Goal: Information Seeking & Learning: Check status

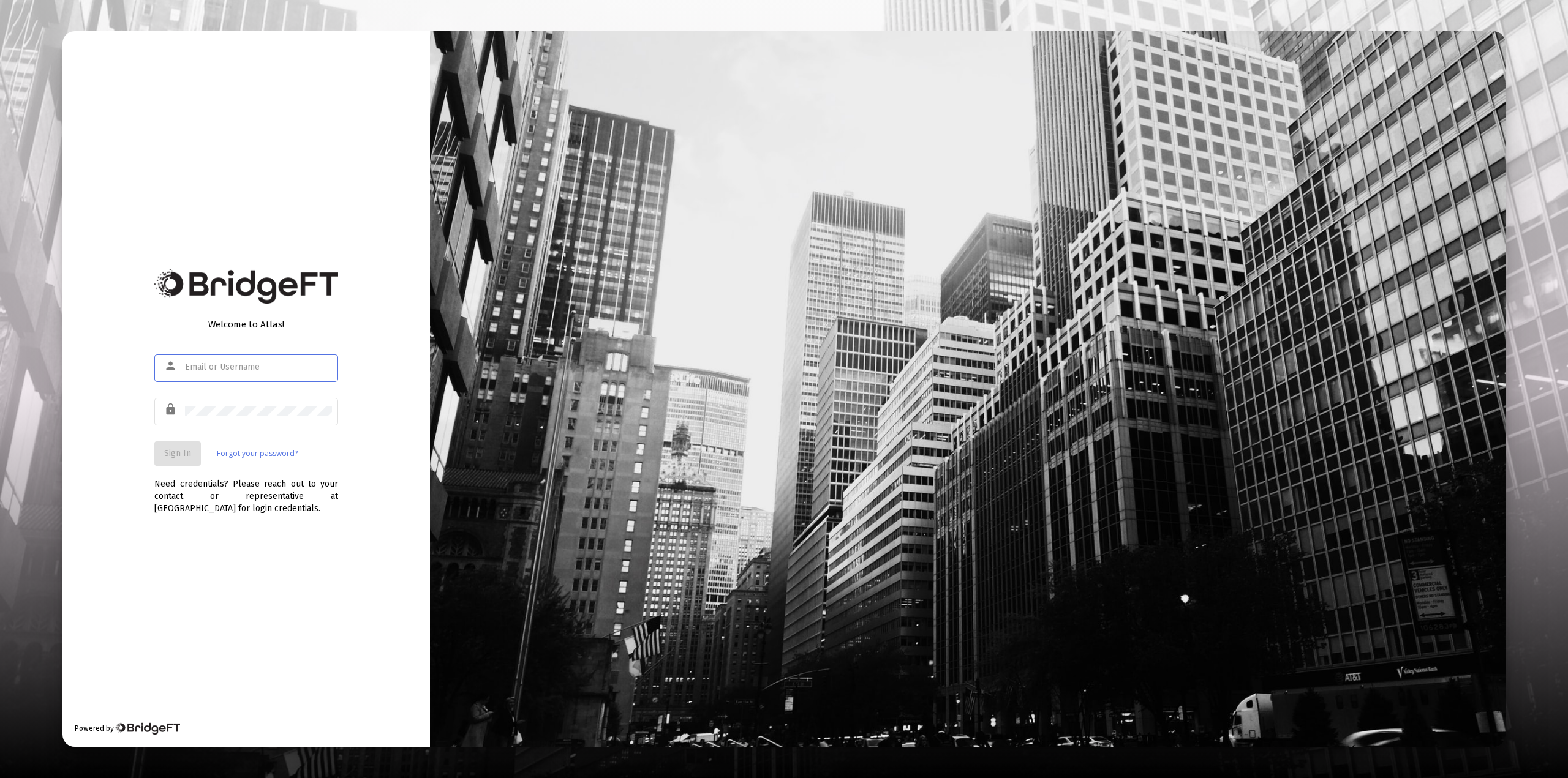
click at [239, 371] on input "text" at bounding box center [258, 367] width 147 height 10
type input "[PERSON_NAME][EMAIL_ADDRESS][DOMAIN_NAME]"
click at [184, 452] on span "Sign In" at bounding box center [177, 453] width 27 height 10
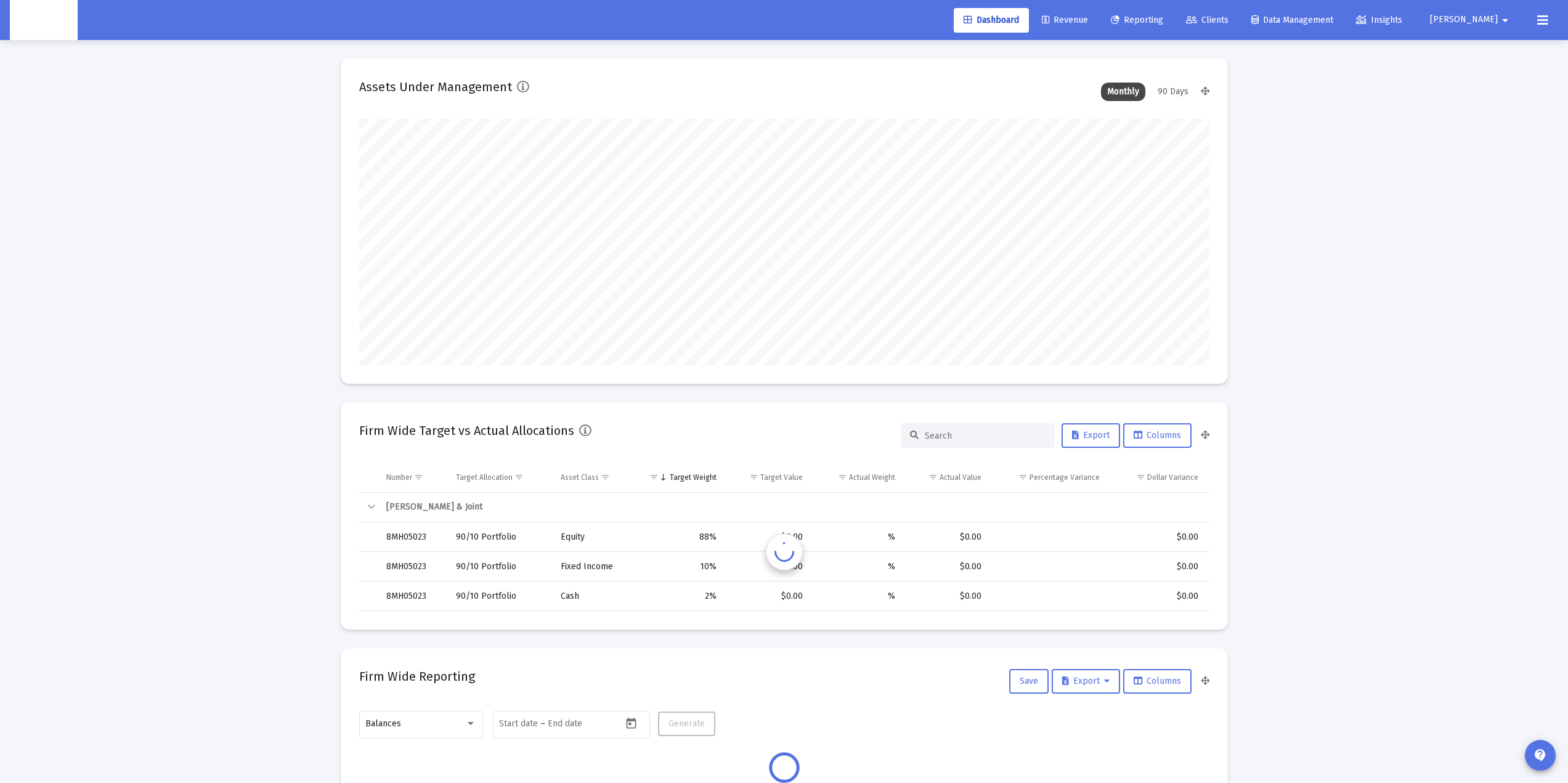
scroll to position [247, 458]
click at [934, 435] on input at bounding box center [986, 436] width 121 height 11
paste input "4PS05022"
type input "4PS05022"
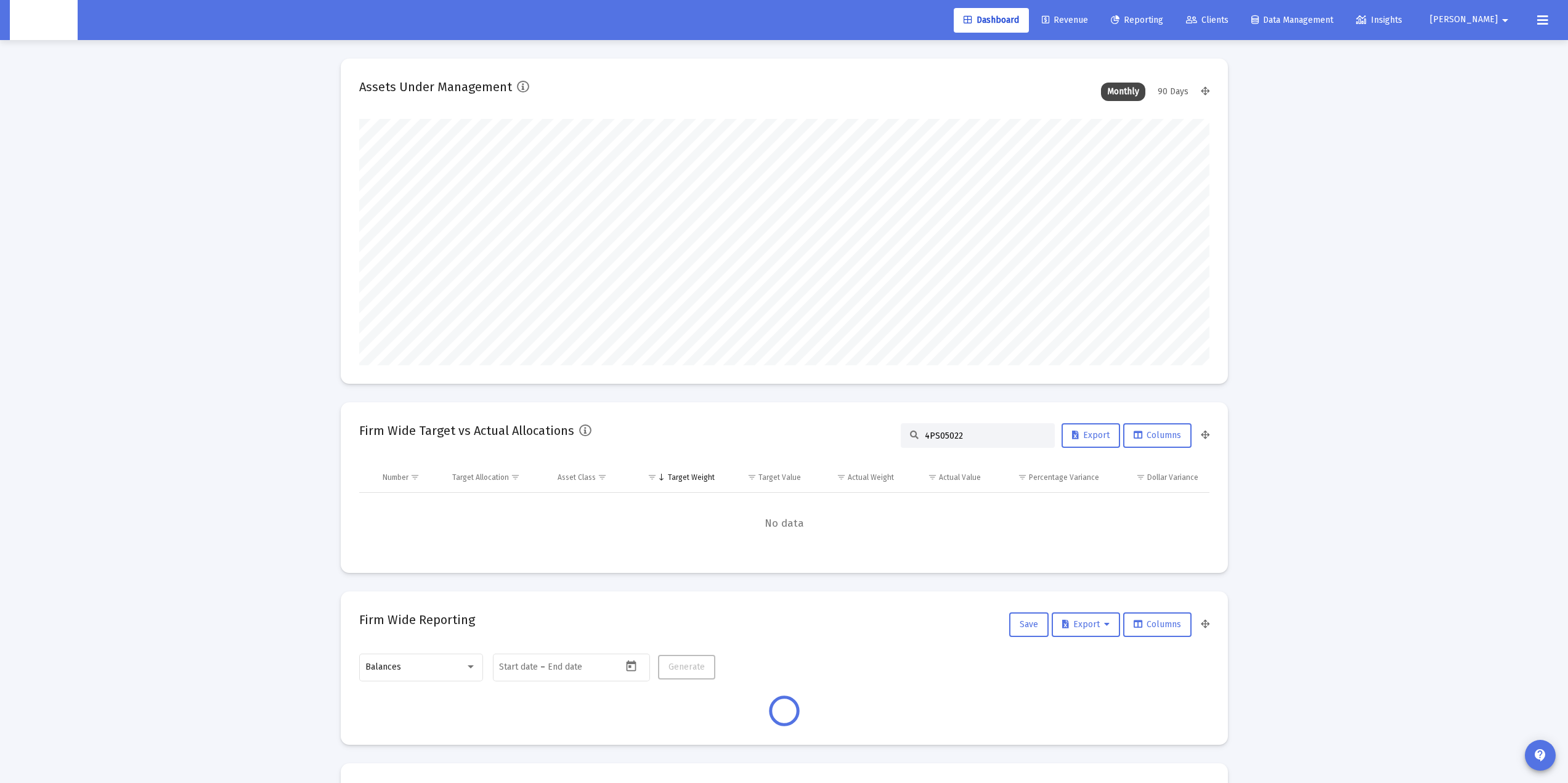
type input "[DATE]"
drag, startPoint x: 968, startPoint y: 435, endPoint x: 870, endPoint y: 431, distance: 98.1
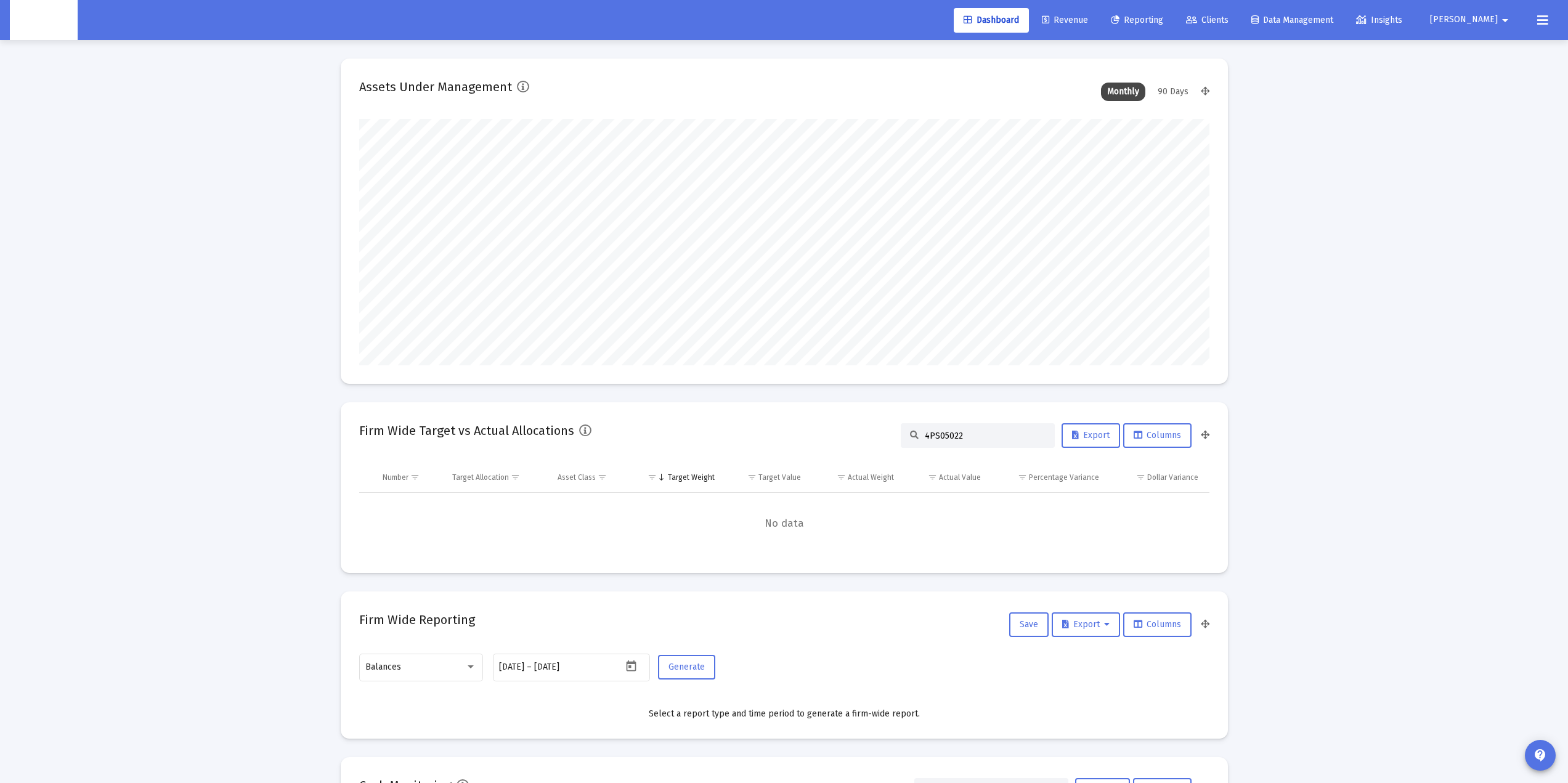
click at [870, 431] on div "Firm Wide Target vs Actual Allocations 4PS05022 Export Columns" at bounding box center [784, 436] width 850 height 30
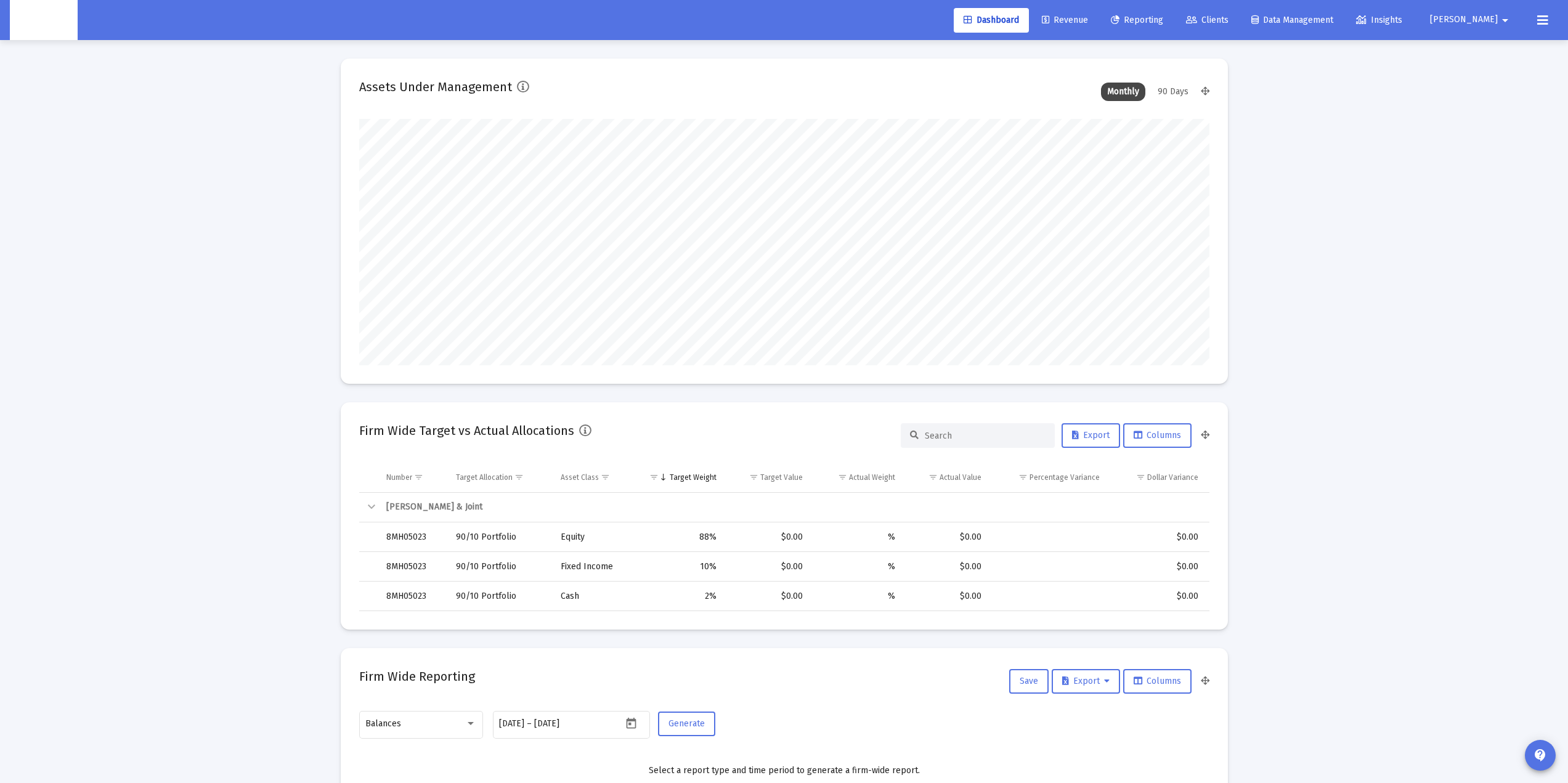
click at [1163, 19] on span "Reporting" at bounding box center [1137, 20] width 53 height 11
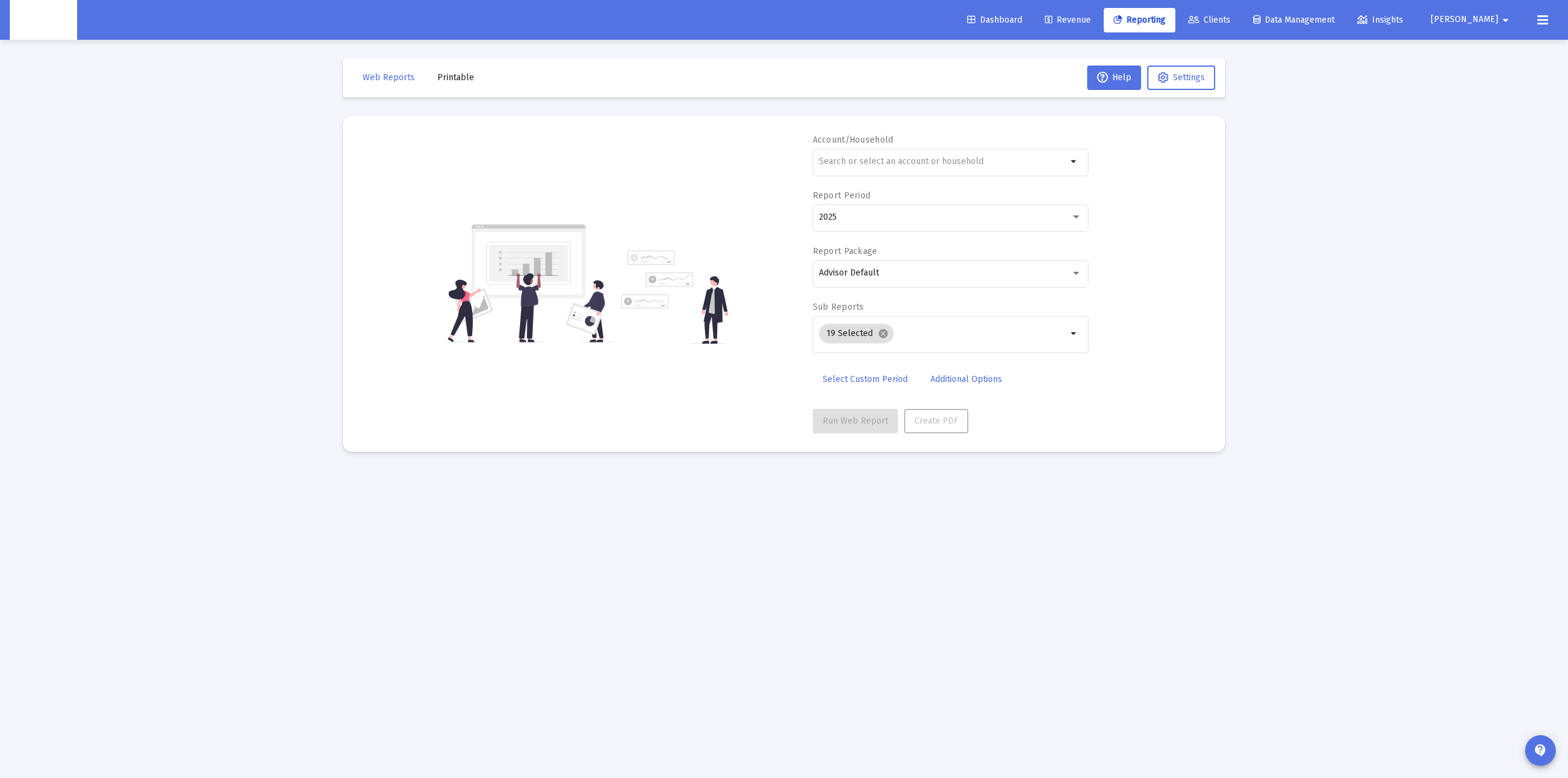
click at [1240, 25] on link "Clients" at bounding box center [1210, 20] width 62 height 24
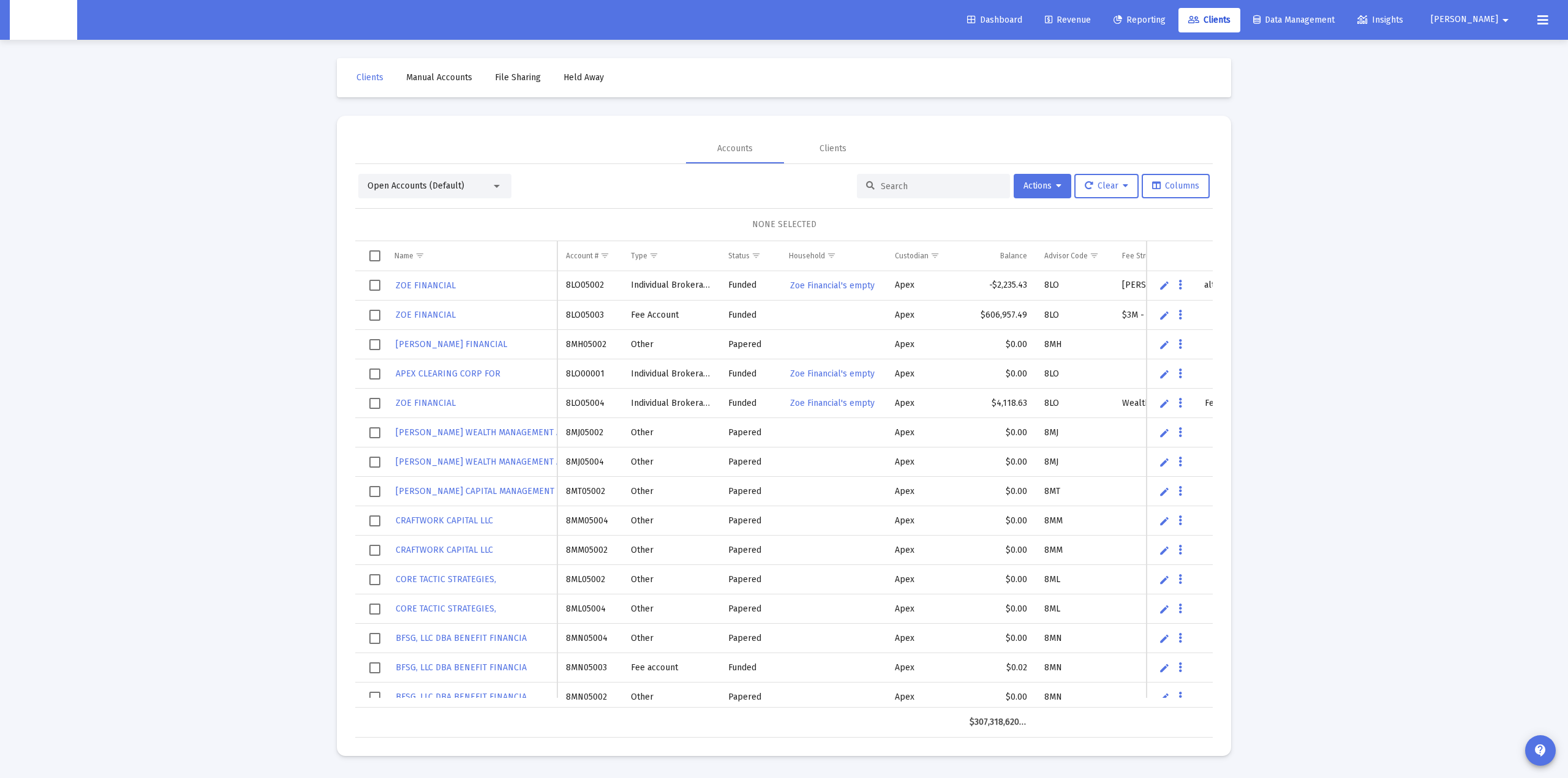
click at [901, 188] on input at bounding box center [941, 186] width 120 height 10
paste input "4PS05022"
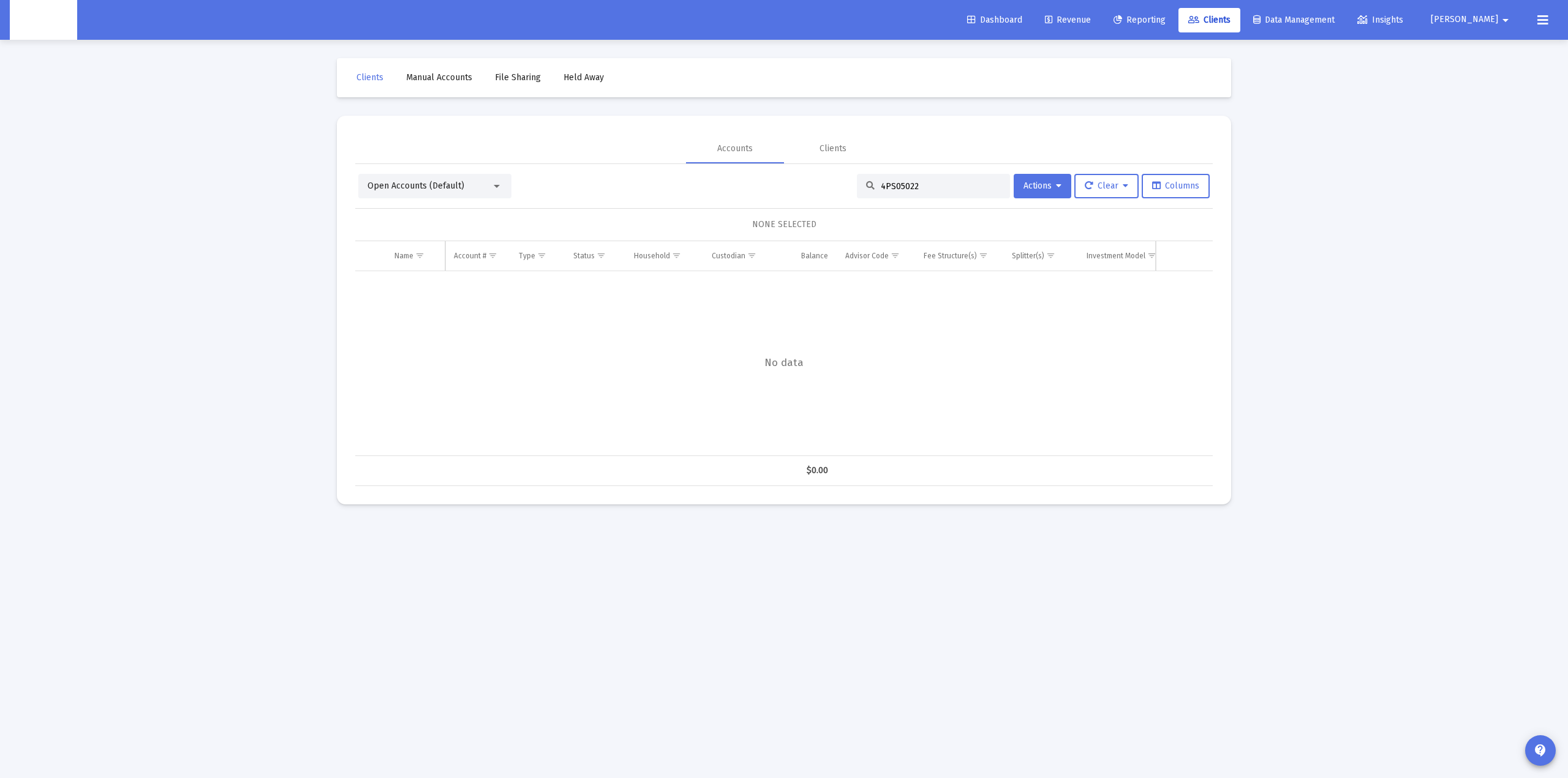
type input "4PS05022"
click at [492, 186] on div at bounding box center [497, 186] width 11 height 10
click at [455, 218] on span "Closed Accounts" at bounding box center [430, 211] width 125 height 25
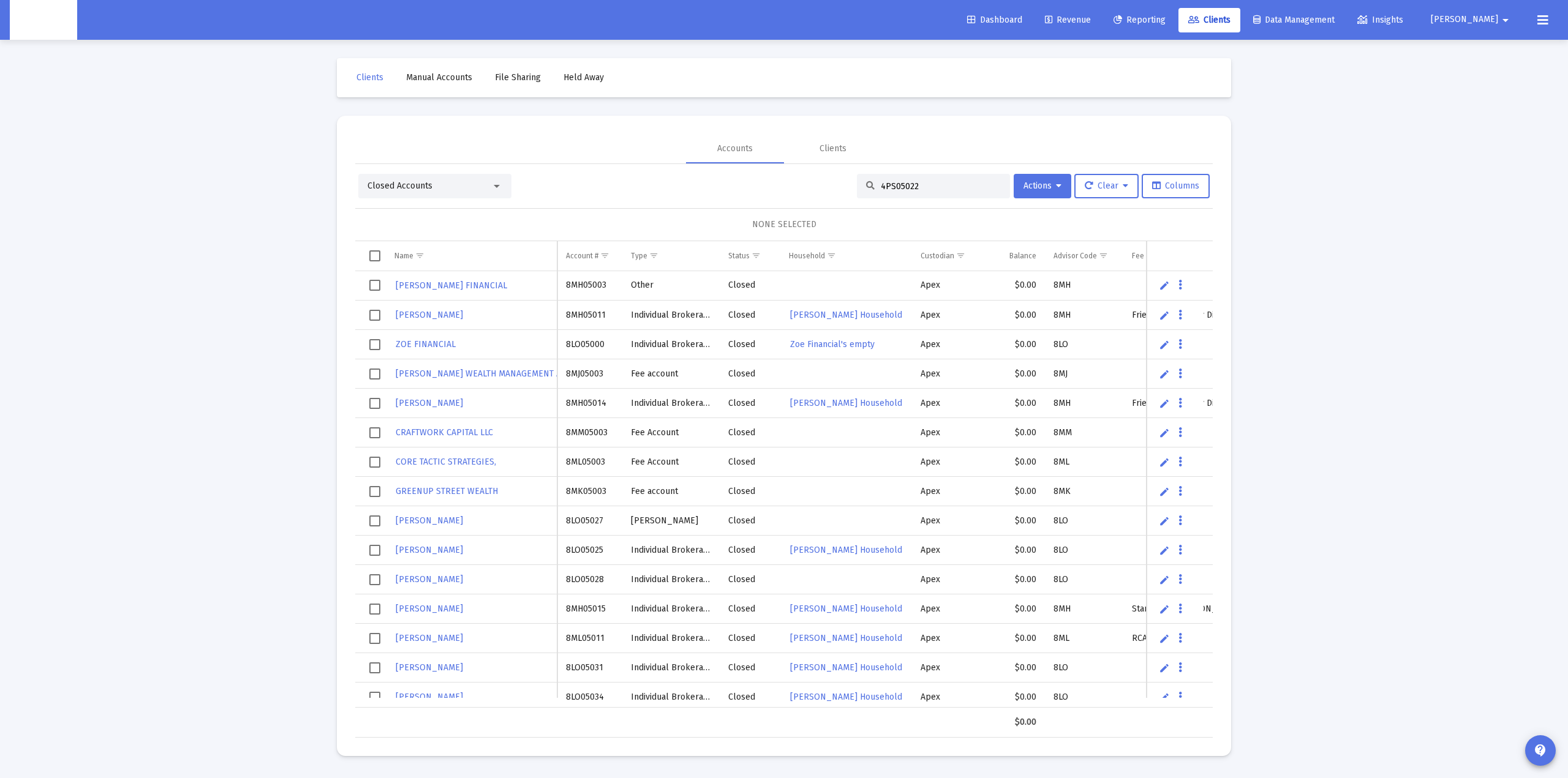
click at [926, 182] on input "4PS05022" at bounding box center [941, 186] width 120 height 10
paste input "4PS05022"
type input "4PS05022"
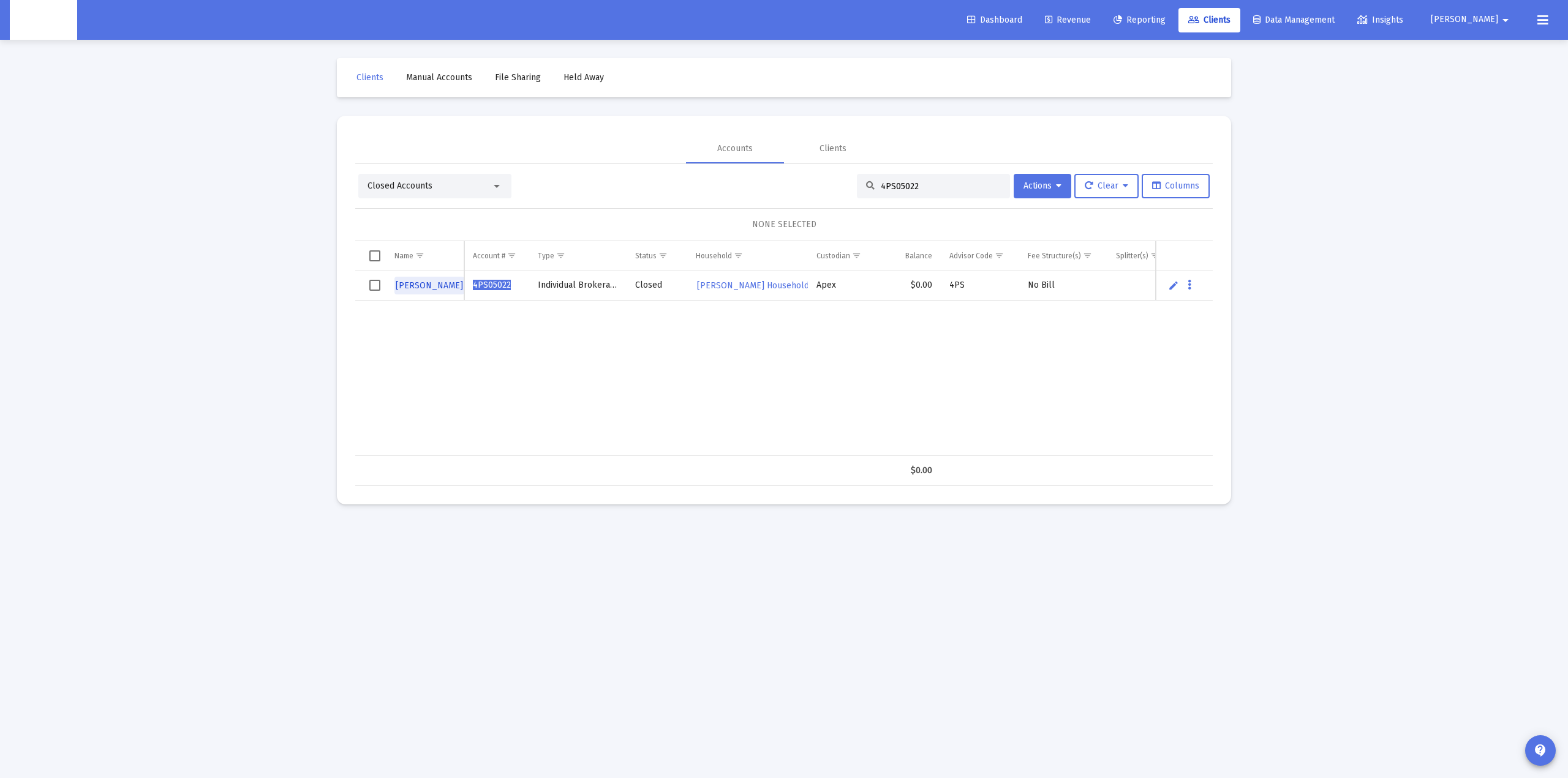
click at [438, 287] on span "[PERSON_NAME]" at bounding box center [429, 286] width 67 height 10
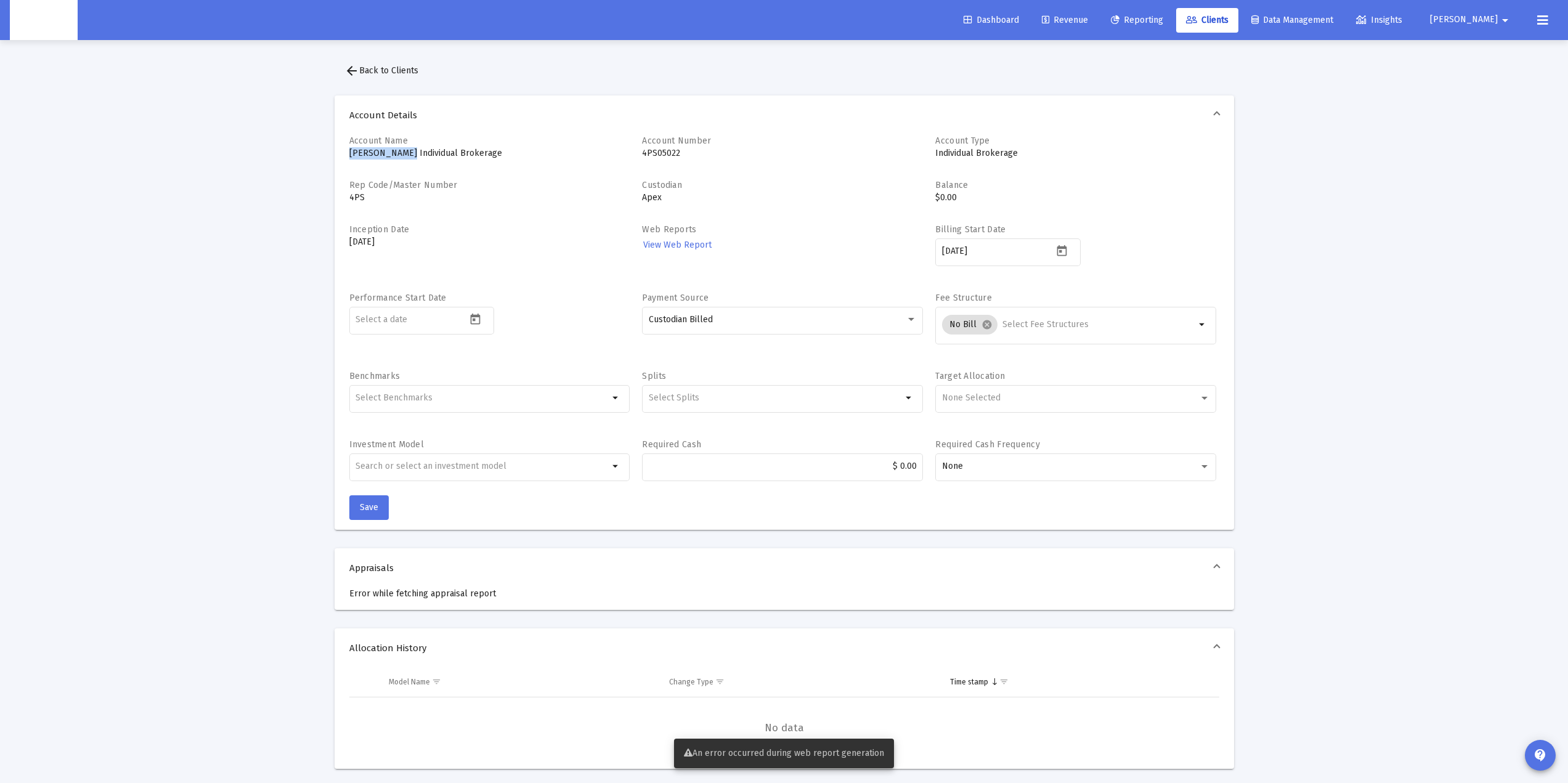
drag, startPoint x: 344, startPoint y: 153, endPoint x: 406, endPoint y: 159, distance: 62.3
click at [406, 159] on div "Account Name [PERSON_NAME] Individual Brokerage Account Number 4PS05022 Account…" at bounding box center [784, 332] width 899 height 395
click at [1007, 246] on div "[DATE]" at bounding box center [998, 251] width 111 height 30
click at [1063, 257] on icon "Open calendar" at bounding box center [1062, 251] width 13 height 13
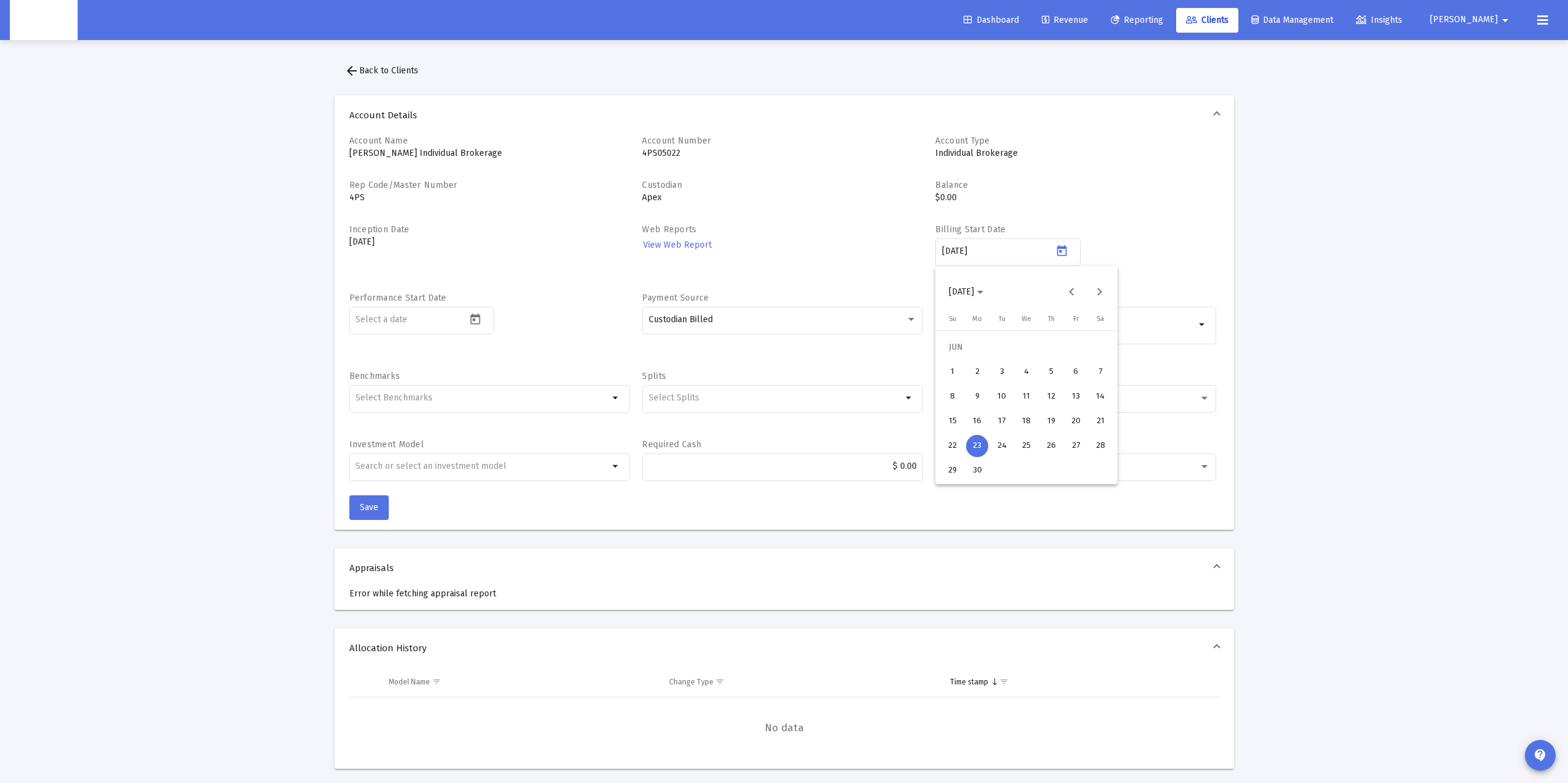
click at [826, 178] on div at bounding box center [784, 392] width 1568 height 783
drag, startPoint x: 346, startPoint y: 154, endPoint x: 406, endPoint y: 155, distance: 60.0
click at [406, 155] on div "Account Name [PERSON_NAME] Individual Brokerage Account Number 4PS05022 Account…" at bounding box center [784, 332] width 899 height 395
copy p "[PERSON_NAME]"
click at [1163, 24] on span "Reporting" at bounding box center [1137, 20] width 53 height 11
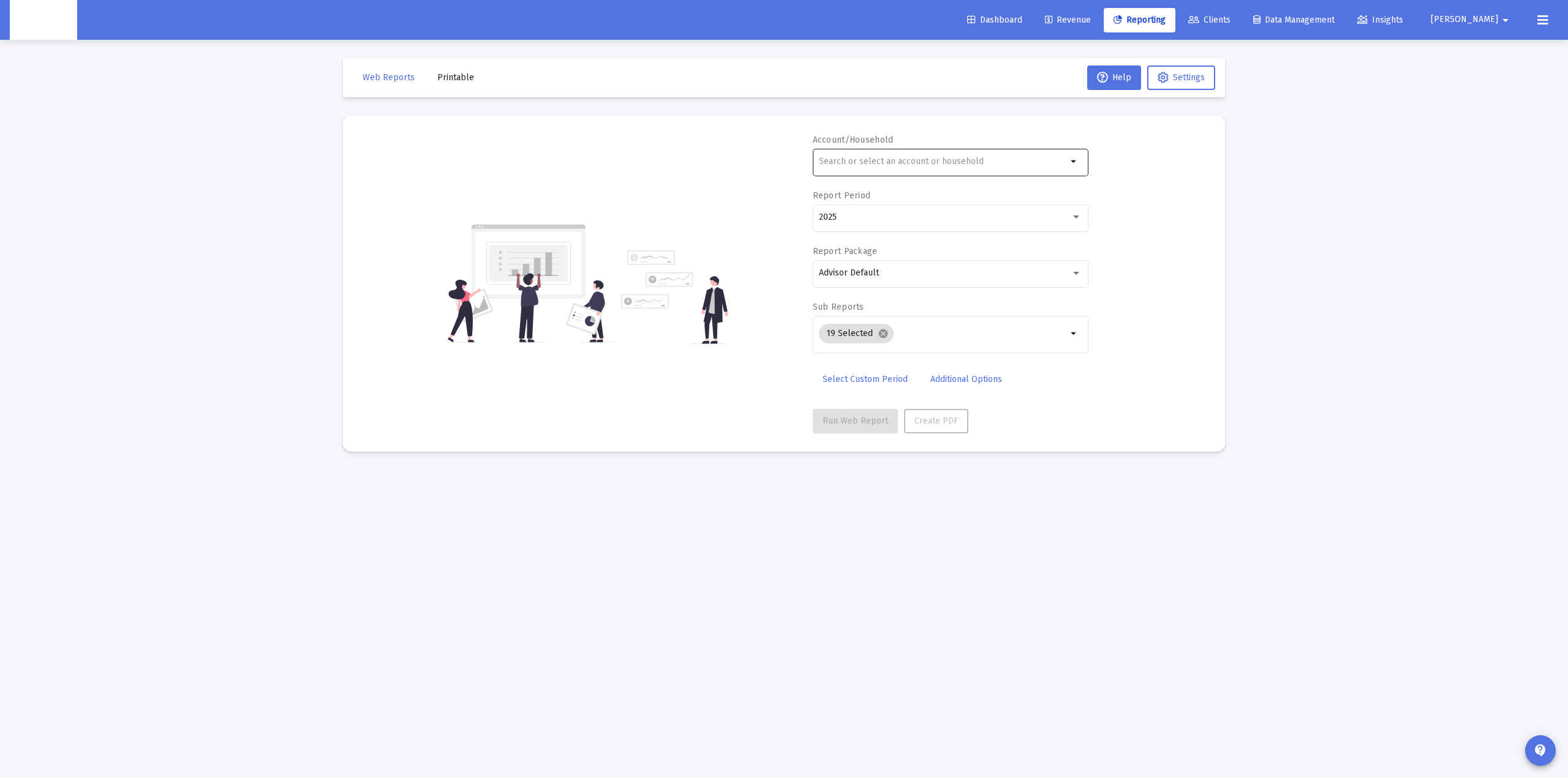
click at [852, 160] on input "text" at bounding box center [943, 161] width 248 height 10
paste input "[PERSON_NAME]"
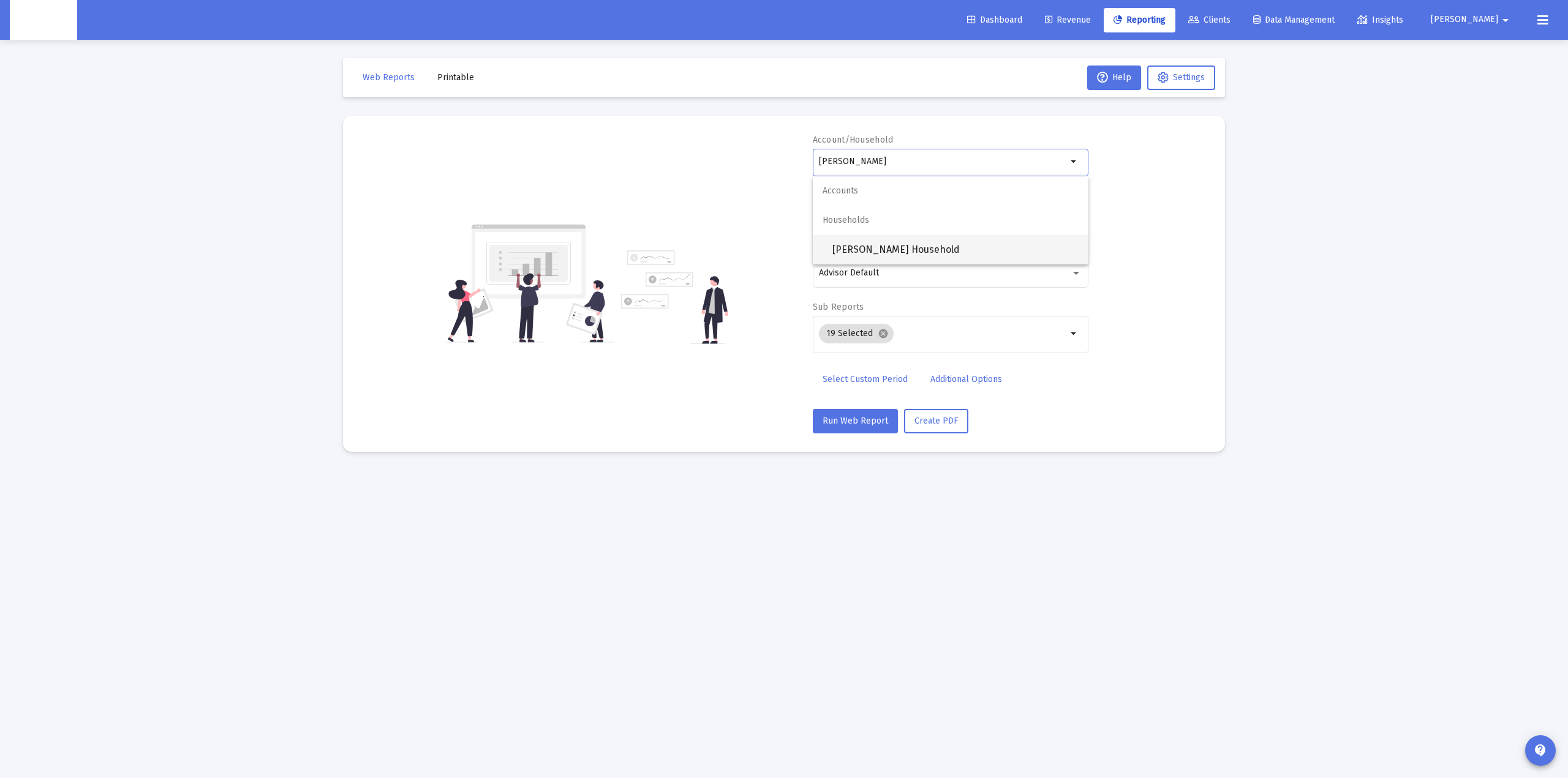
click at [920, 250] on span "[PERSON_NAME] Household" at bounding box center [956, 250] width 246 height 29
type input "[PERSON_NAME] Household"
click at [882, 217] on div "2025" at bounding box center [945, 217] width 252 height 10
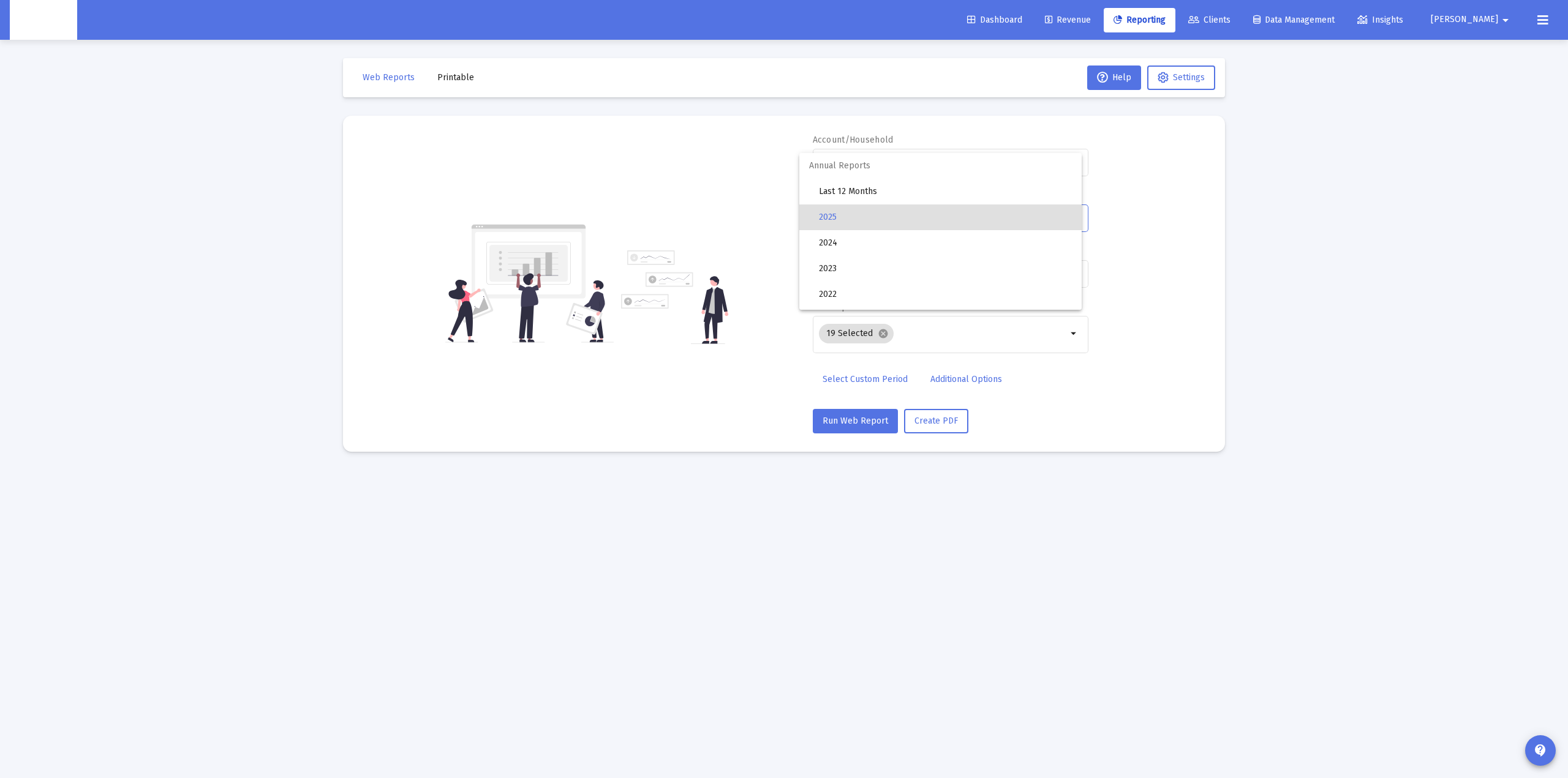
click at [761, 216] on div at bounding box center [784, 389] width 1568 height 778
click at [841, 381] on span "Select Custom Period" at bounding box center [865, 379] width 85 height 10
click at [863, 222] on div at bounding box center [874, 217] width 111 height 30
click at [944, 211] on icon "Open calendar" at bounding box center [938, 217] width 13 height 13
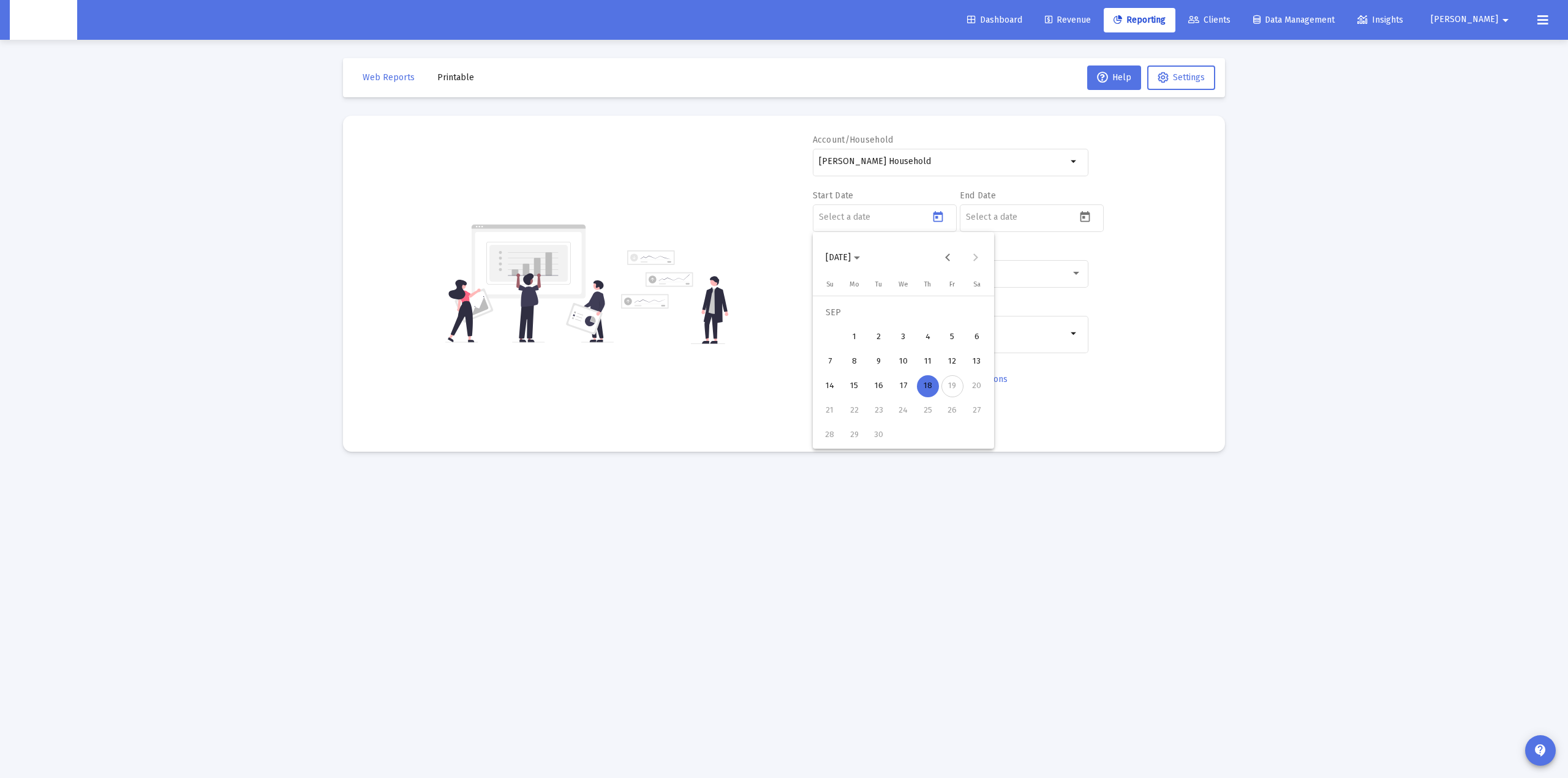
click at [922, 358] on div "11" at bounding box center [928, 362] width 22 height 22
type input "[DATE]"
click at [878, 216] on input "[DATE]" at bounding box center [874, 217] width 111 height 10
click at [977, 210] on div at bounding box center [1021, 217] width 111 height 30
click at [1087, 216] on icon "Open calendar" at bounding box center [1085, 217] width 13 height 13
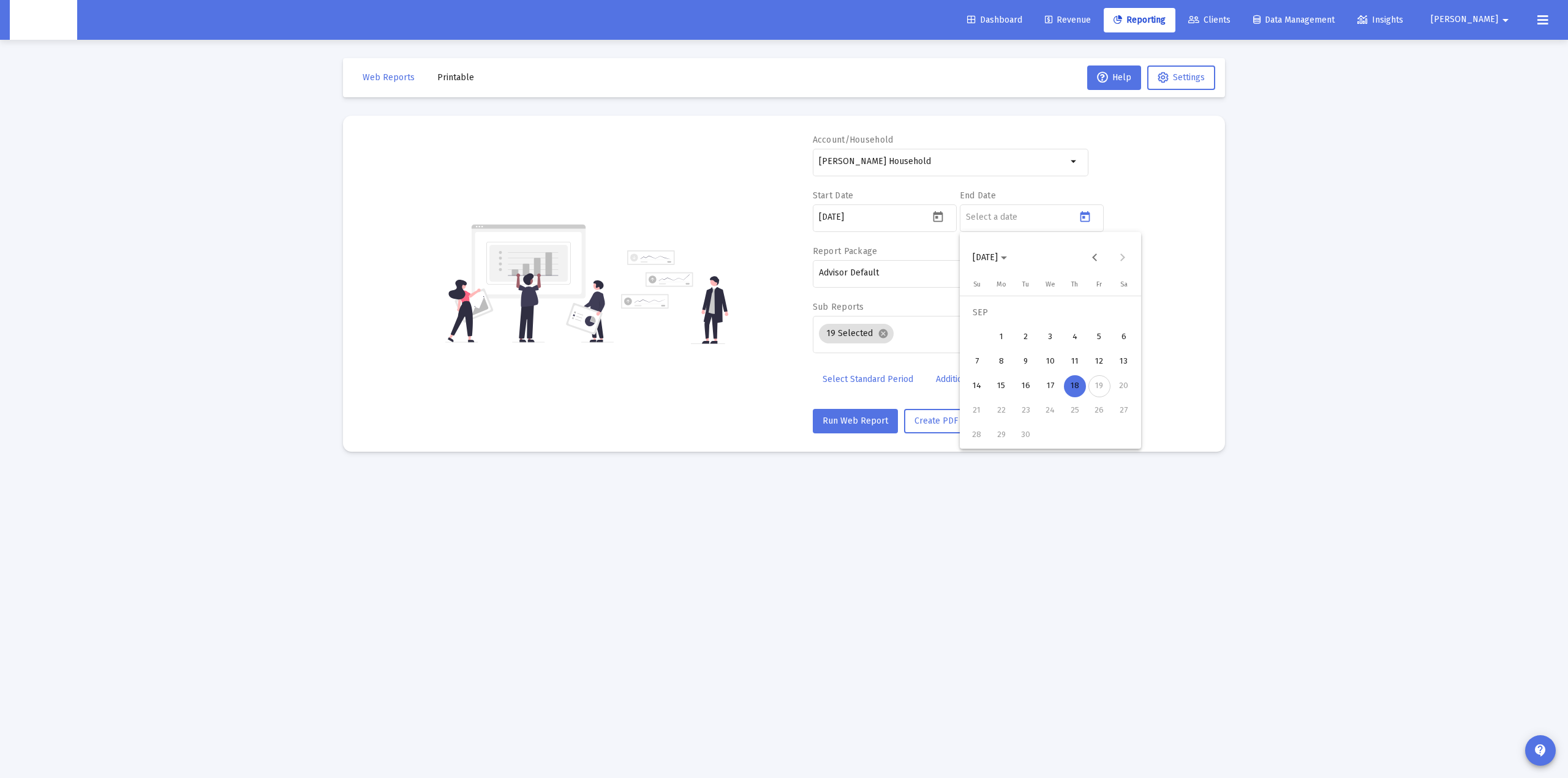
click at [1093, 358] on div "12" at bounding box center [1100, 362] width 22 height 22
type input "[DATE]"
click at [863, 428] on button "Run Web Report" at bounding box center [856, 421] width 85 height 24
select select "View all"
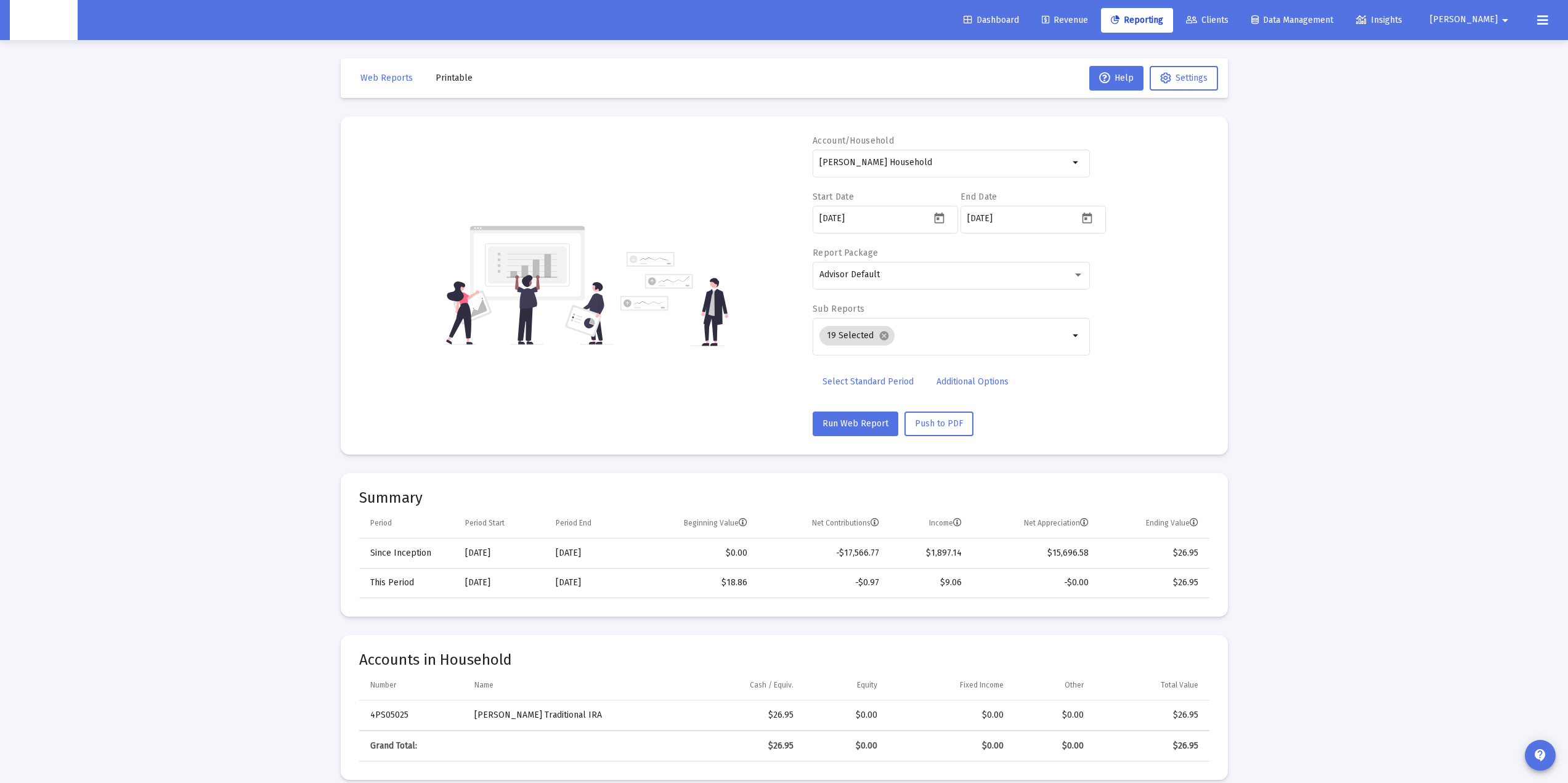
click at [869, 214] on input "[DATE]" at bounding box center [874, 218] width 111 height 10
click at [938, 218] on icon "Open calendar" at bounding box center [939, 218] width 10 height 11
click at [906, 363] on div "10" at bounding box center [904, 365] width 22 height 22
type input "[DATE]"
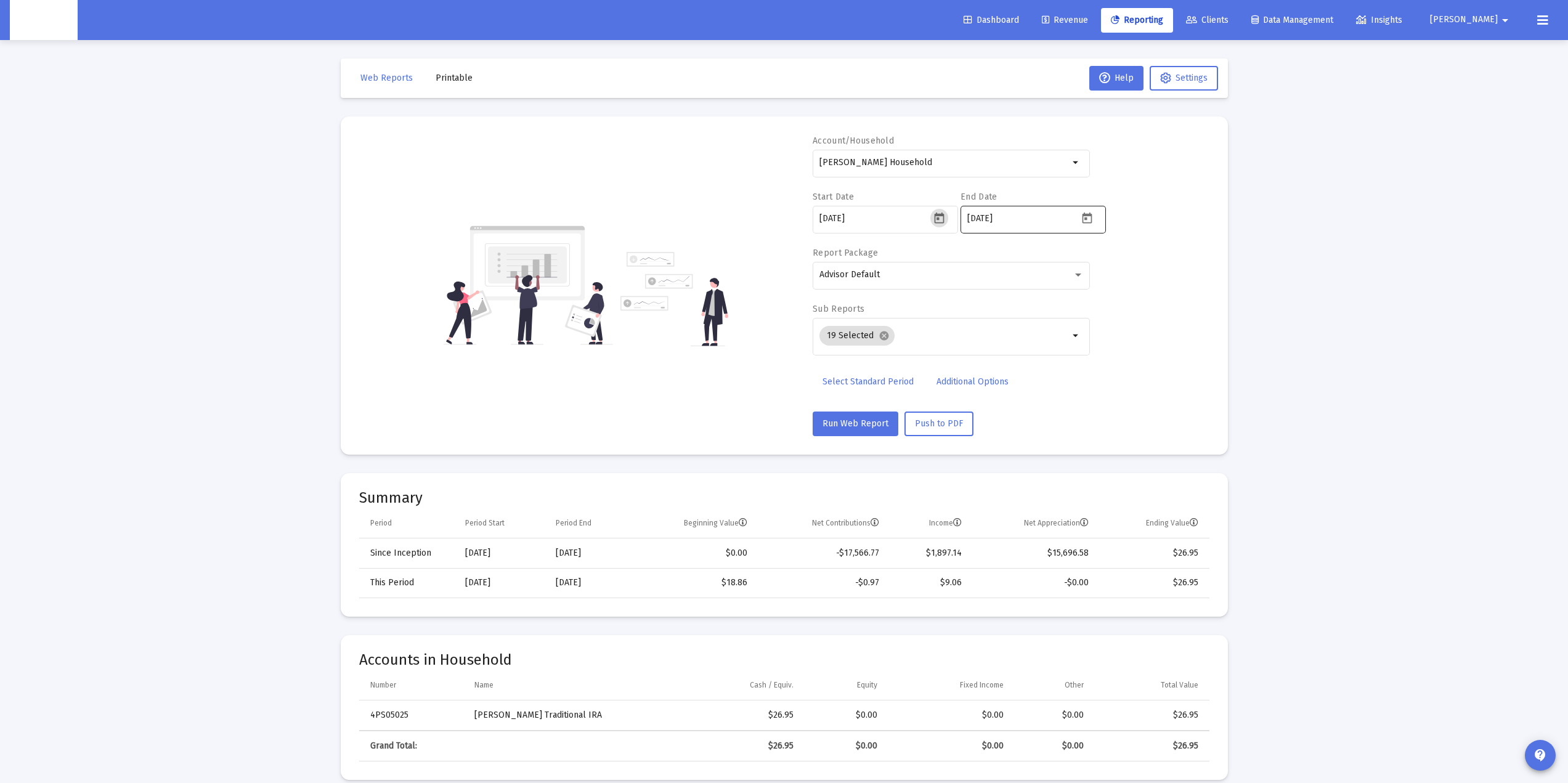
click at [1030, 216] on input "[DATE]" at bounding box center [1023, 218] width 111 height 10
click at [1088, 218] on icon "Open calendar" at bounding box center [1087, 218] width 13 height 13
click at [980, 389] on div "14" at bounding box center [978, 389] width 22 height 22
type input "[DATE]"
click at [843, 420] on span "Run Web Report" at bounding box center [855, 424] width 66 height 11
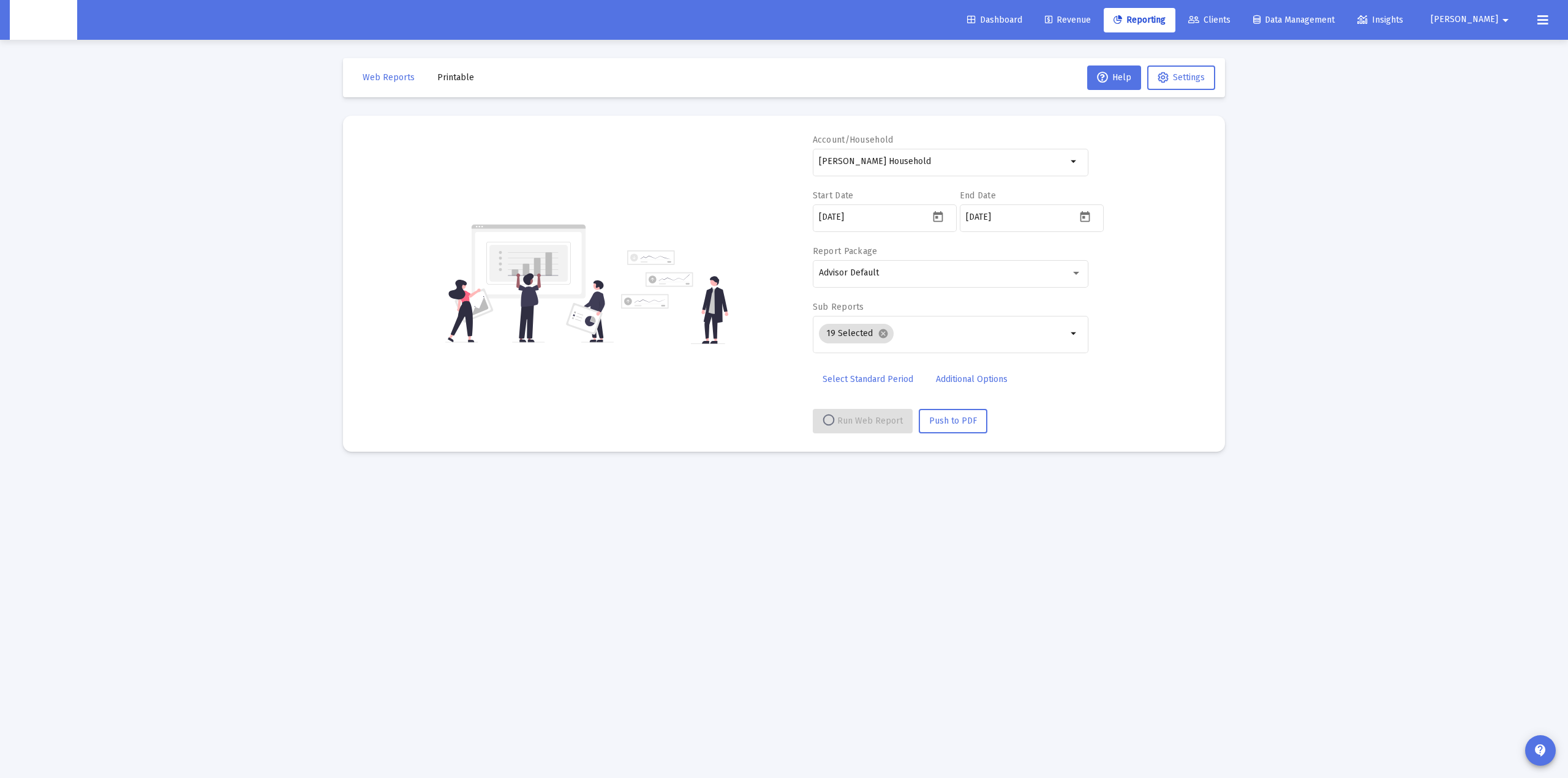
select select "View all"
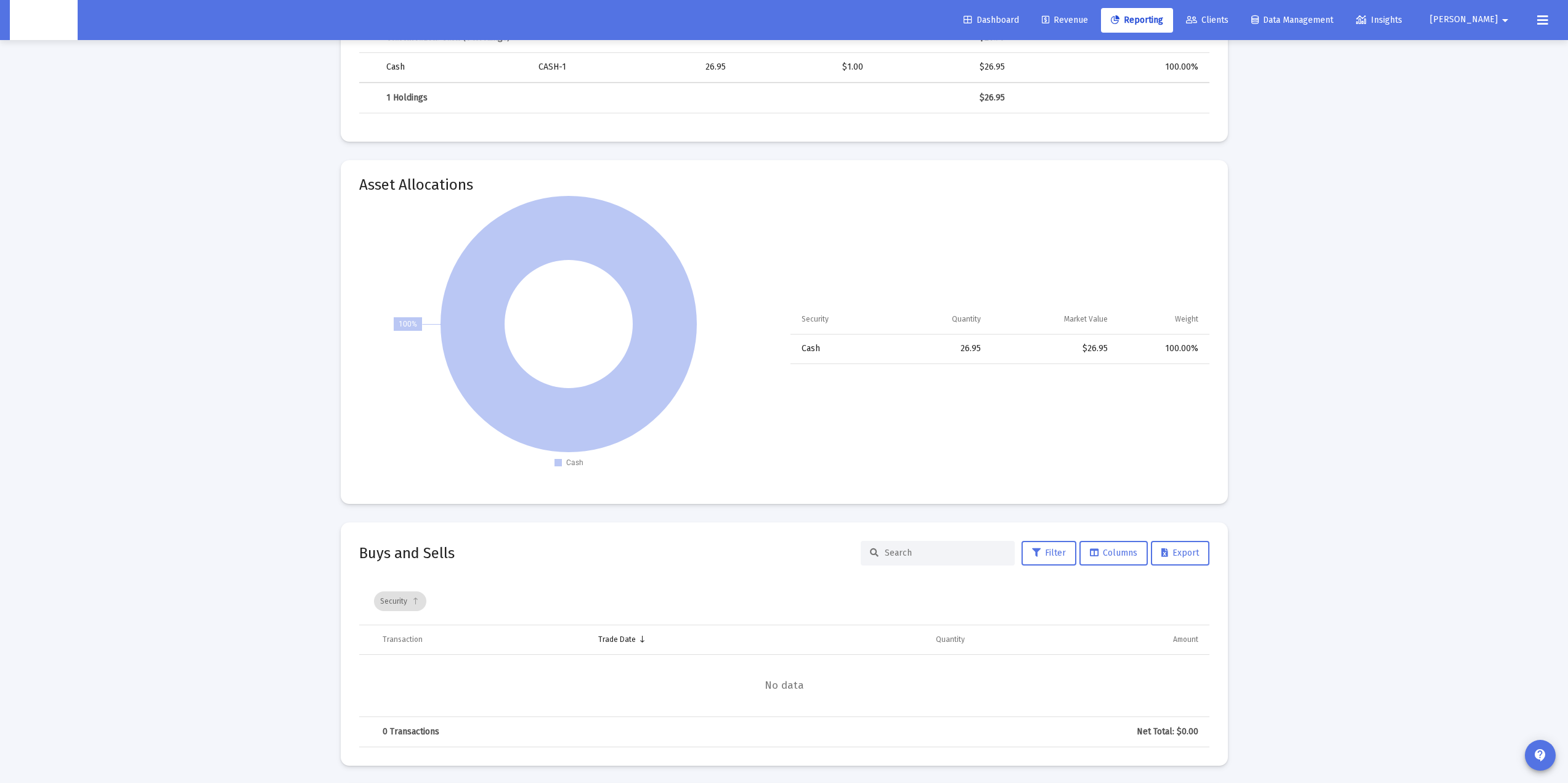
scroll to position [2711, 0]
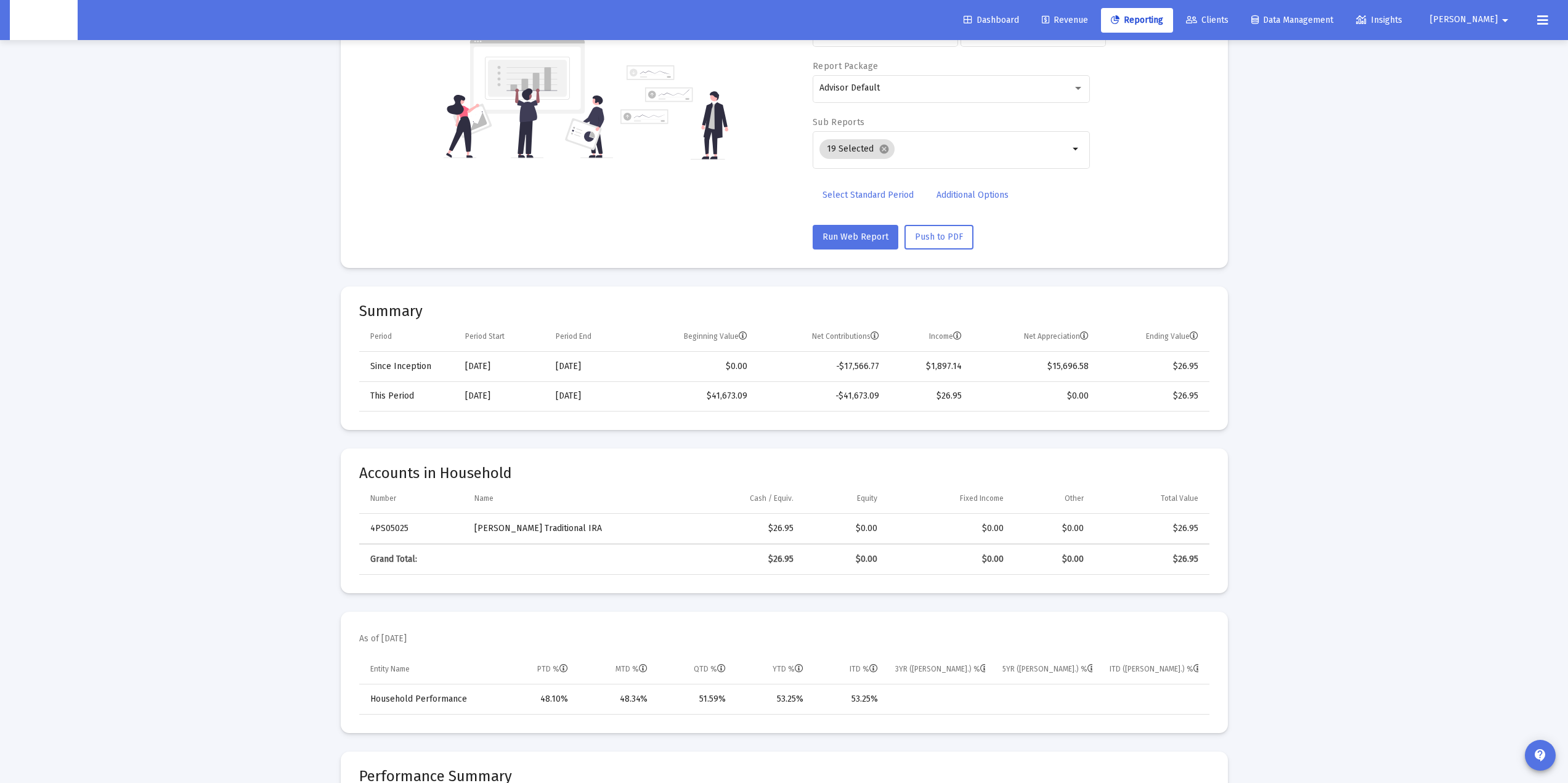
scroll to position [247, 0]
